Goal: Task Accomplishment & Management: Use online tool/utility

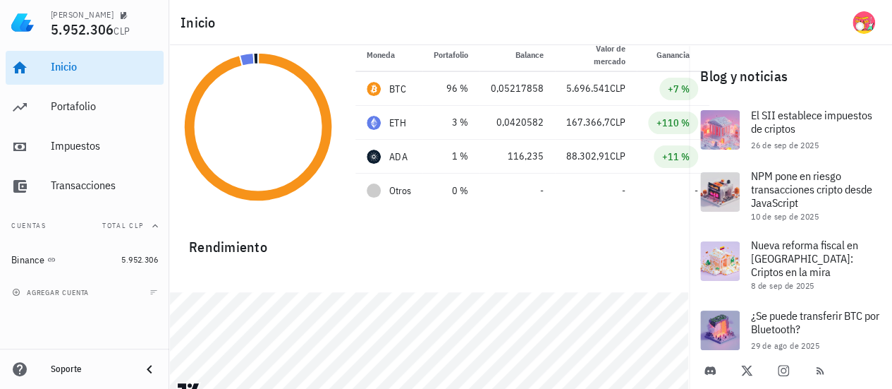
scroll to position [85, 0]
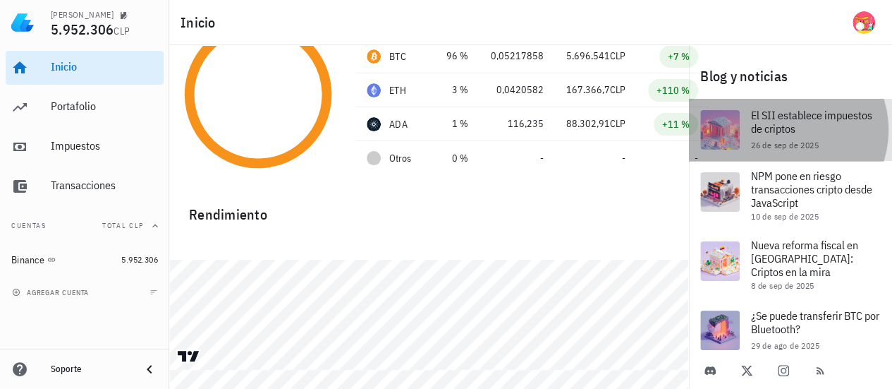
click at [775, 121] on span "El SII establece impuestos de criptos" at bounding box center [811, 122] width 121 height 28
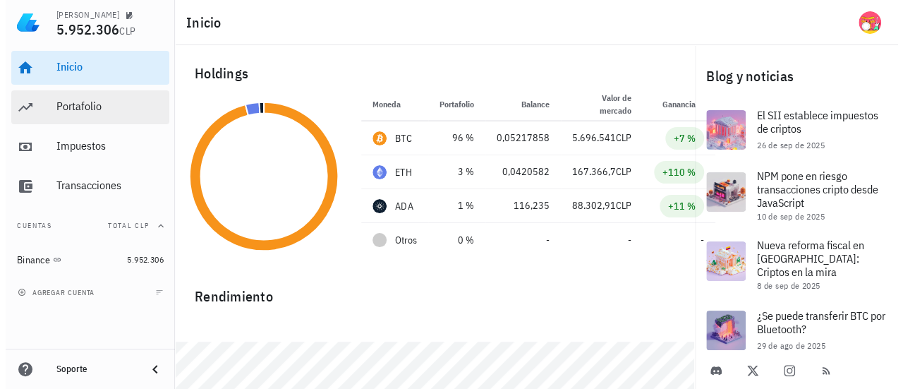
scroll to position [0, 0]
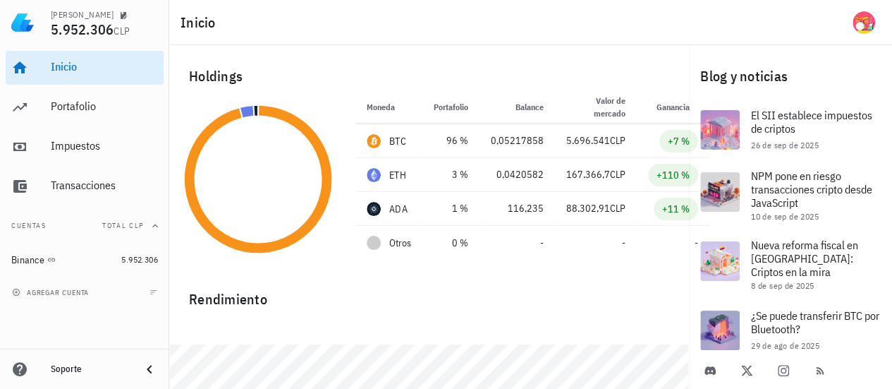
click at [526, 285] on div "Rendimiento" at bounding box center [429, 293] width 503 height 34
click at [437, 61] on div "Holdings" at bounding box center [429, 76] width 503 height 45
click at [492, 276] on div "Rendimiento" at bounding box center [429, 293] width 503 height 34
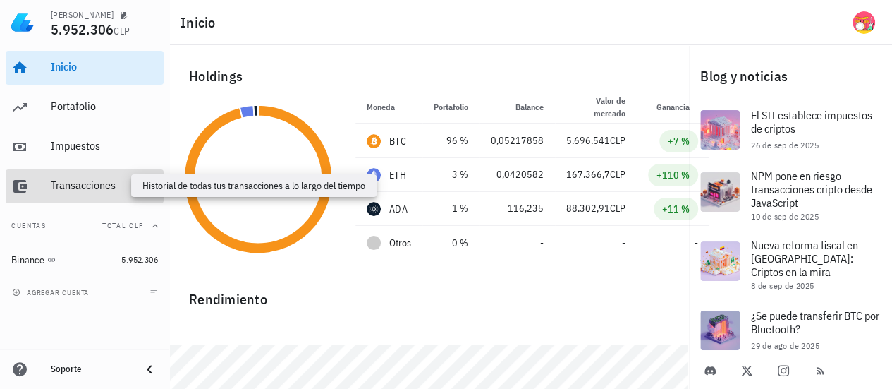
click at [74, 181] on div "Transacciones" at bounding box center [104, 184] width 107 height 13
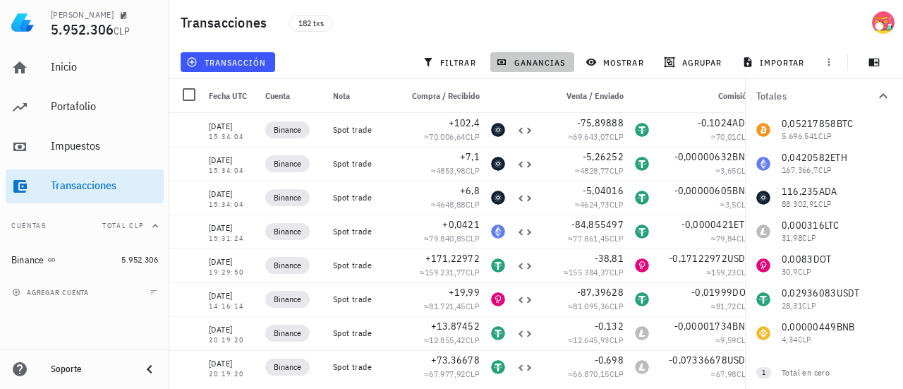
click at [533, 58] on span "ganancias" at bounding box center [532, 61] width 66 height 11
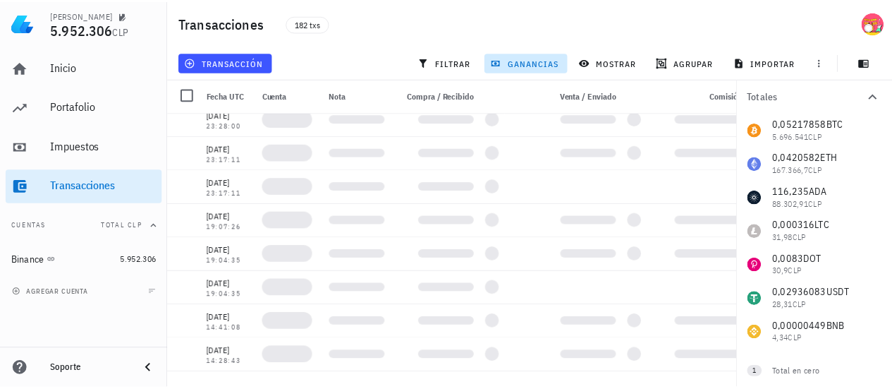
scroll to position [6, 0]
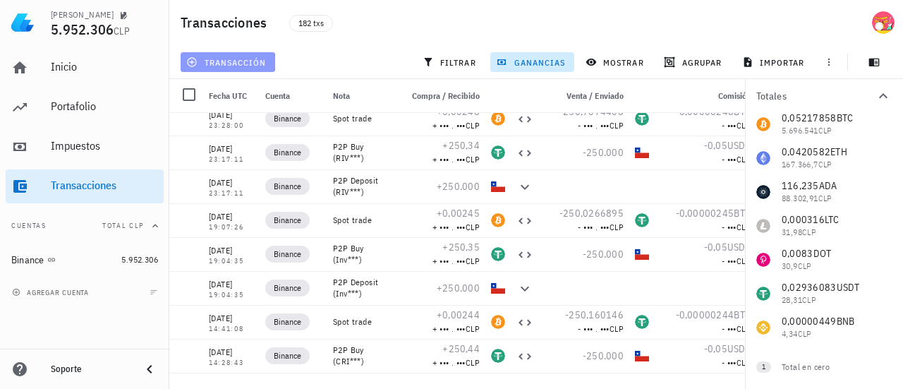
click at [192, 60] on icon "button" at bounding box center [192, 61] width 9 height 9
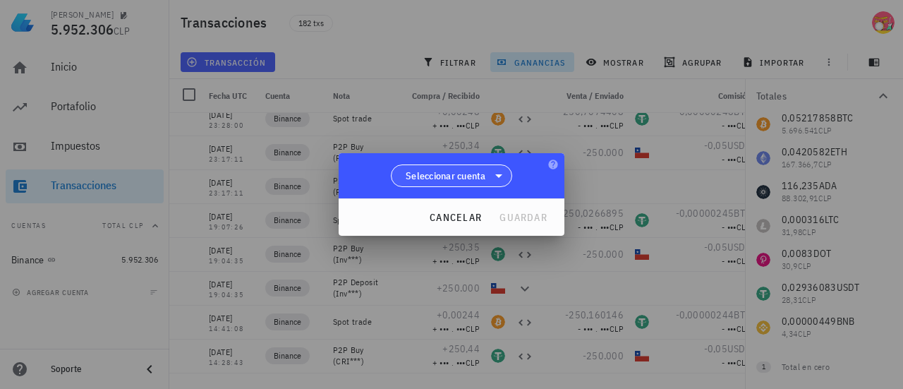
click at [502, 176] on icon at bounding box center [498, 175] width 17 height 17
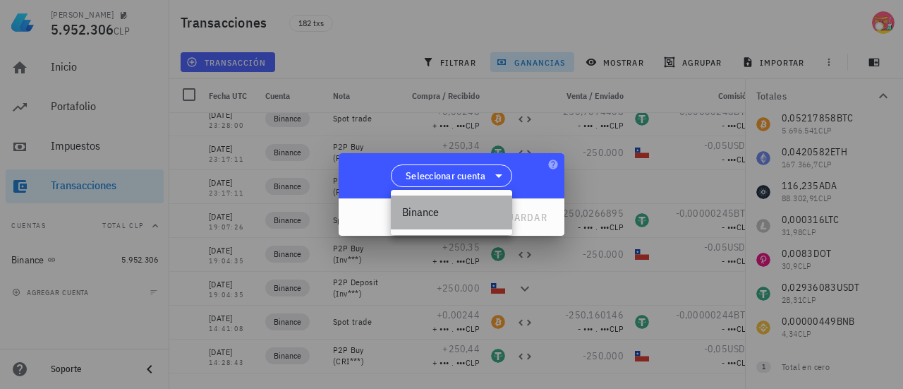
click at [429, 208] on div "Binance" at bounding box center [451, 211] width 99 height 13
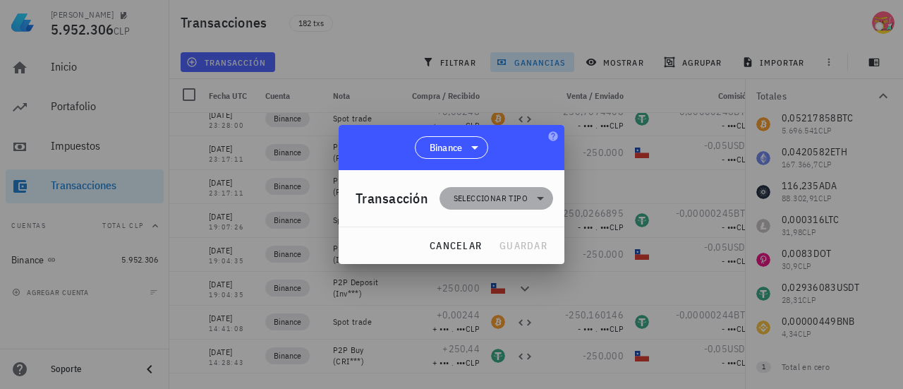
click at [542, 198] on icon at bounding box center [540, 199] width 7 height 4
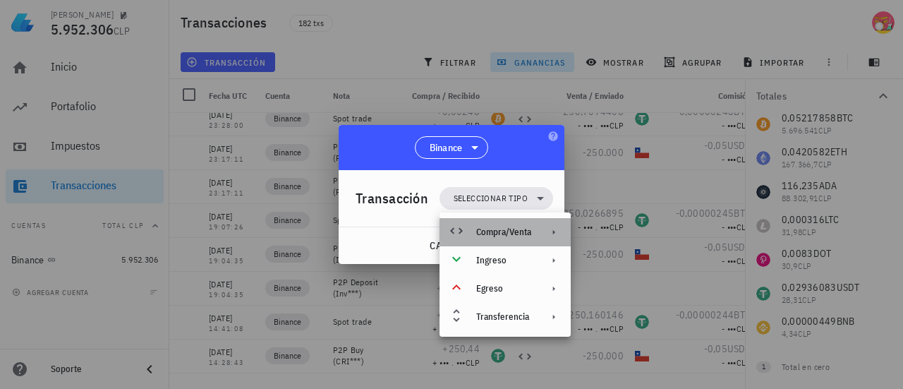
click at [529, 237] on div "Compra/Venta" at bounding box center [503, 231] width 55 height 11
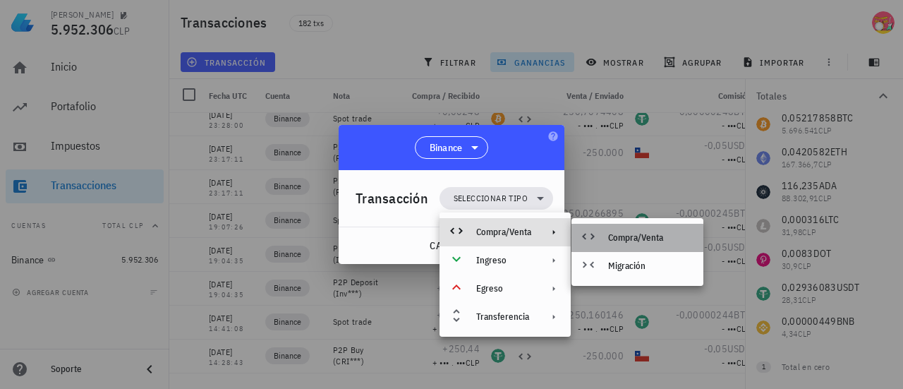
click at [658, 242] on div "Compra/Venta" at bounding box center [650, 237] width 84 height 11
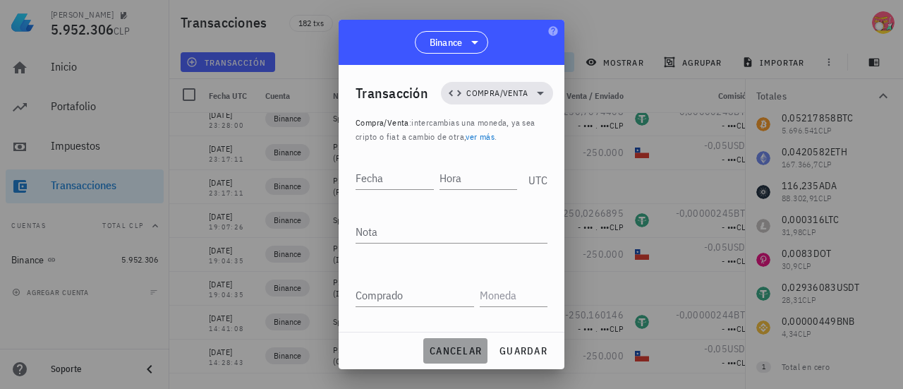
click at [454, 344] on span "cancelar" at bounding box center [455, 350] width 53 height 13
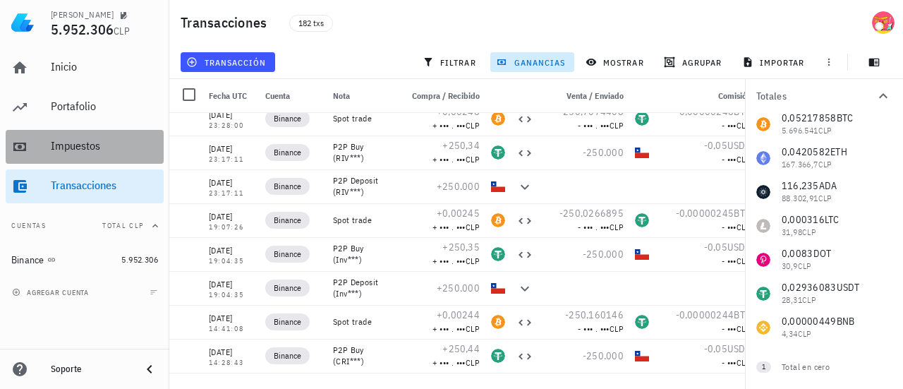
click at [82, 154] on div "Impuestos" at bounding box center [104, 146] width 107 height 32
